Goal: Information Seeking & Learning: Check status

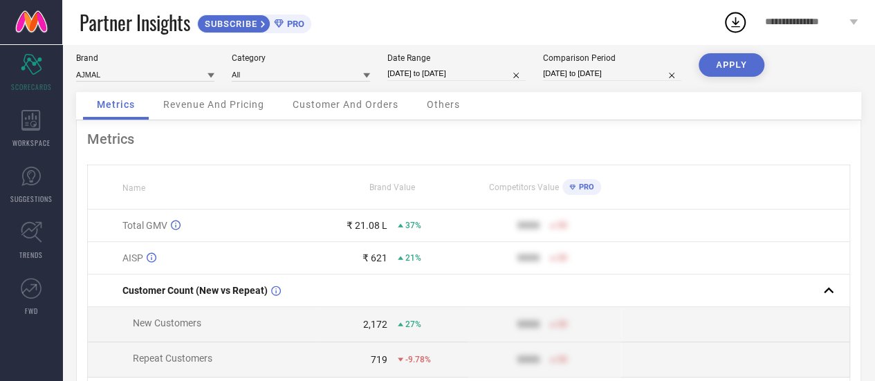
scroll to position [62, 0]
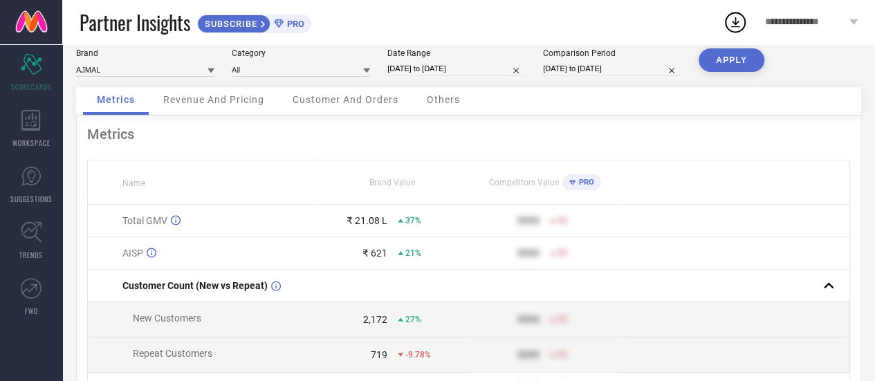
click at [378, 215] on td "₹ 21.08 L 37%" at bounding box center [392, 221] width 152 height 33
click at [381, 226] on div "₹ 21.08 L" at bounding box center [367, 220] width 41 height 11
click at [381, 259] on div "₹ 621" at bounding box center [375, 253] width 25 height 11
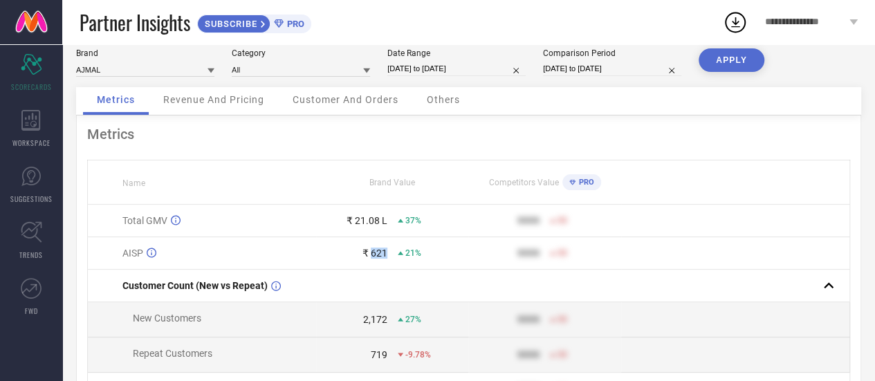
click at [381, 259] on div "₹ 621" at bounding box center [375, 253] width 25 height 11
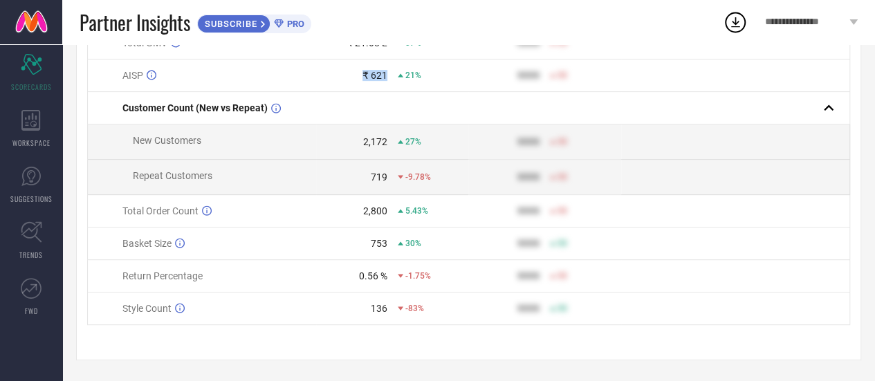
scroll to position [0, 0]
